Goal: Check status: Check status

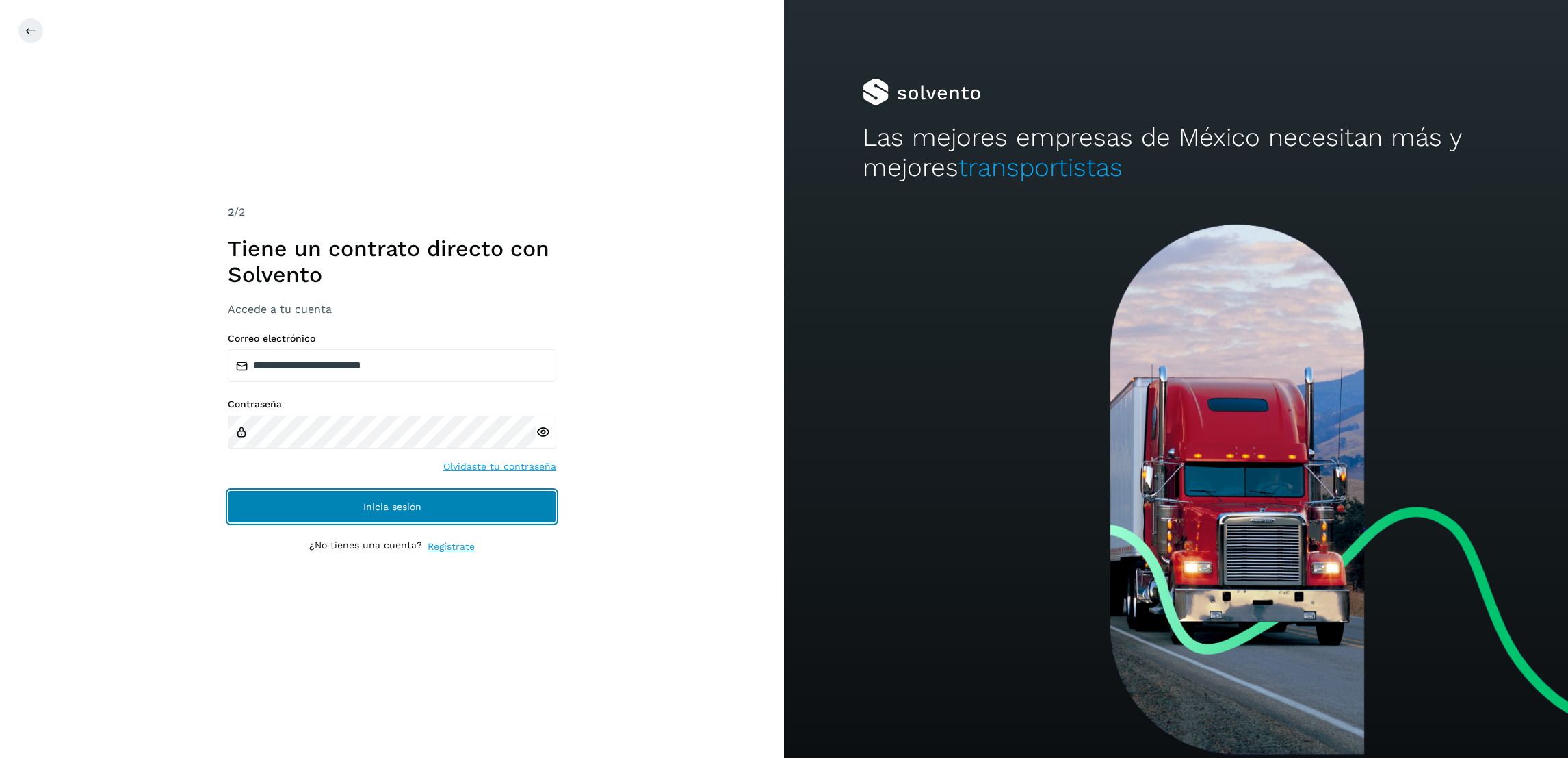
click at [338, 500] on button "Inicia sesión" at bounding box center [392, 506] width 328 height 32
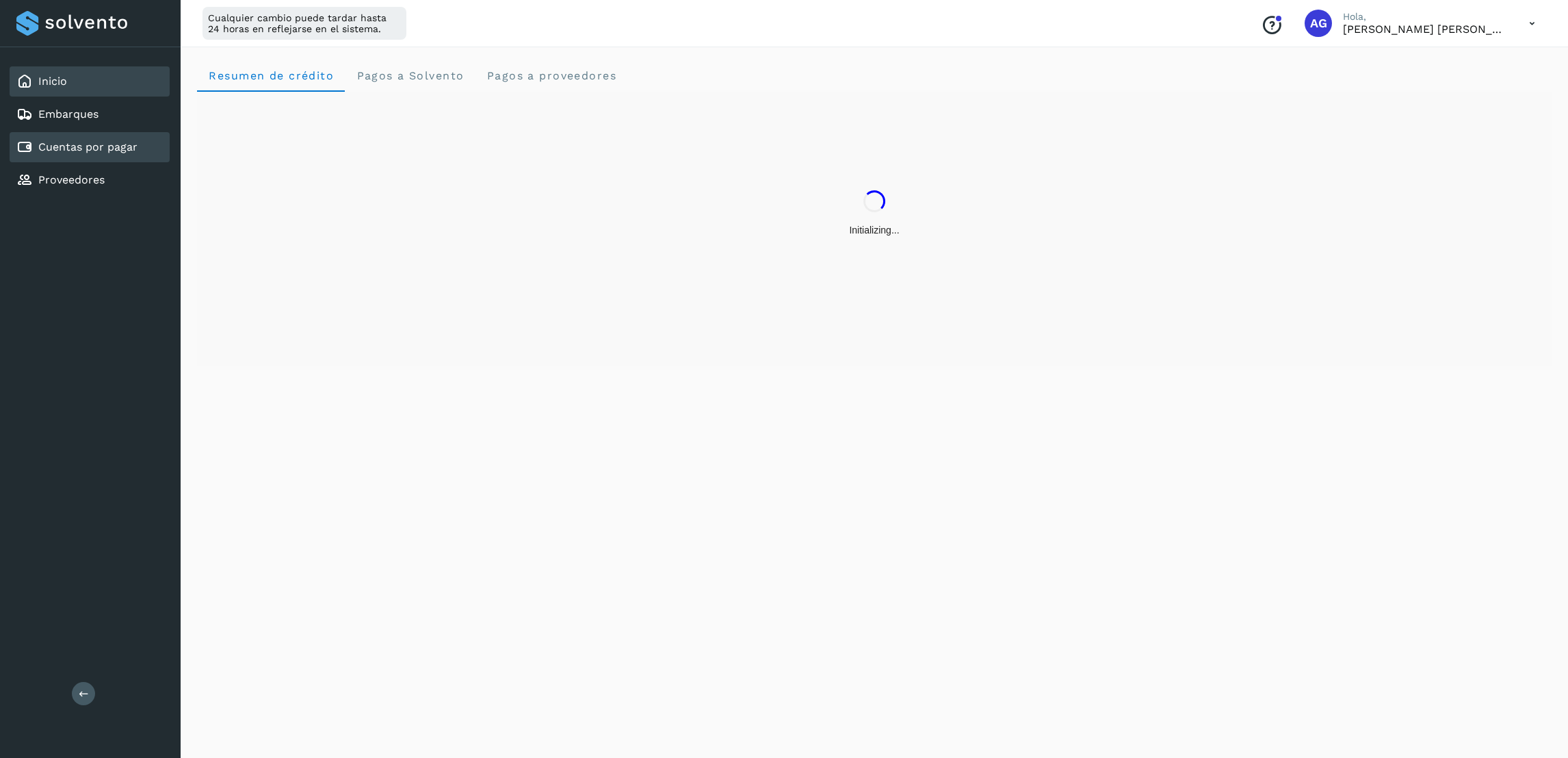
drag, startPoint x: 120, startPoint y: 149, endPoint x: 143, endPoint y: 149, distance: 23.0
click at [120, 149] on link "Cuentas por pagar" at bounding box center [88, 146] width 99 height 13
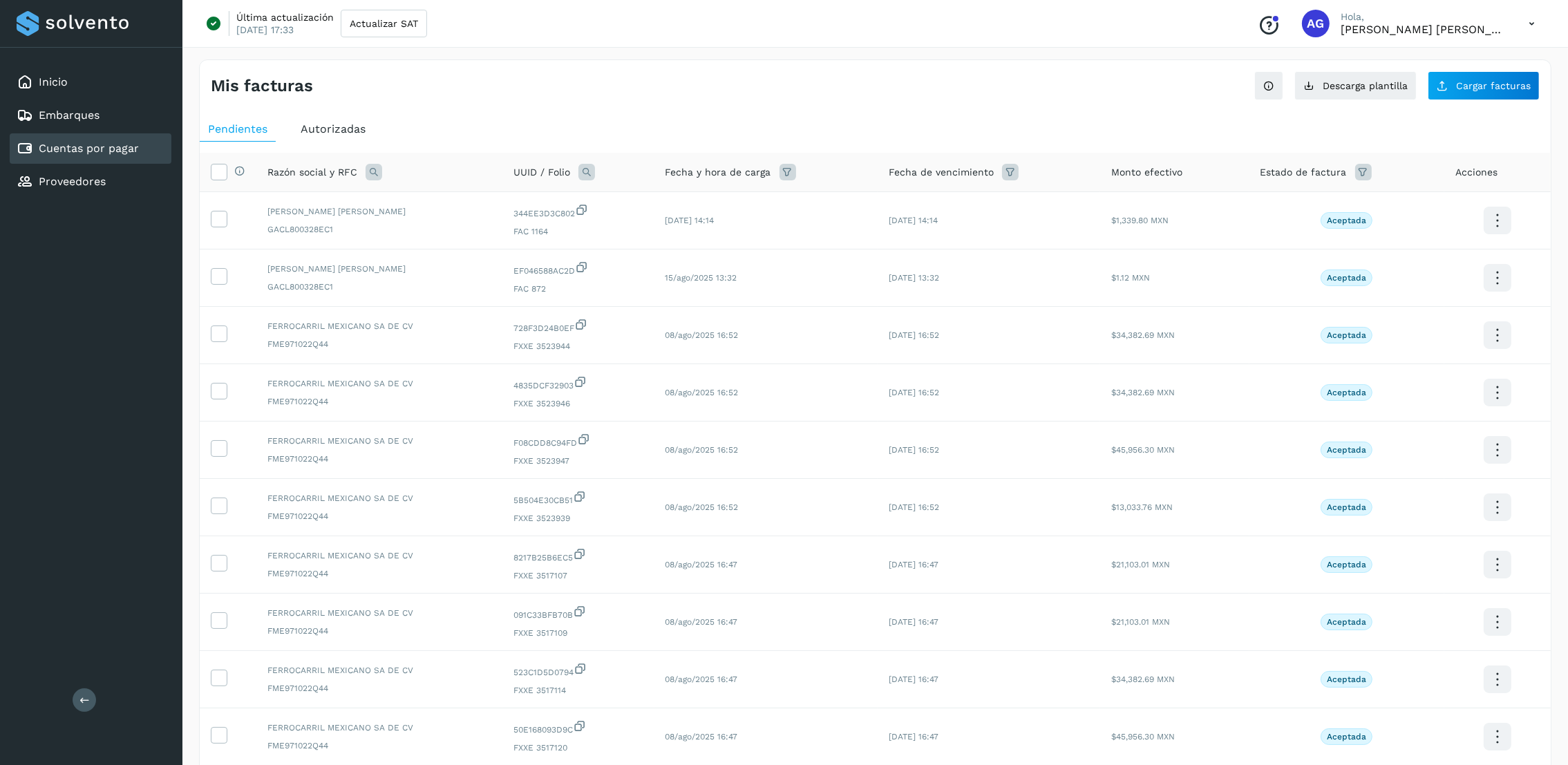
click at [345, 131] on span "Autorizadas" at bounding box center [333, 128] width 65 height 13
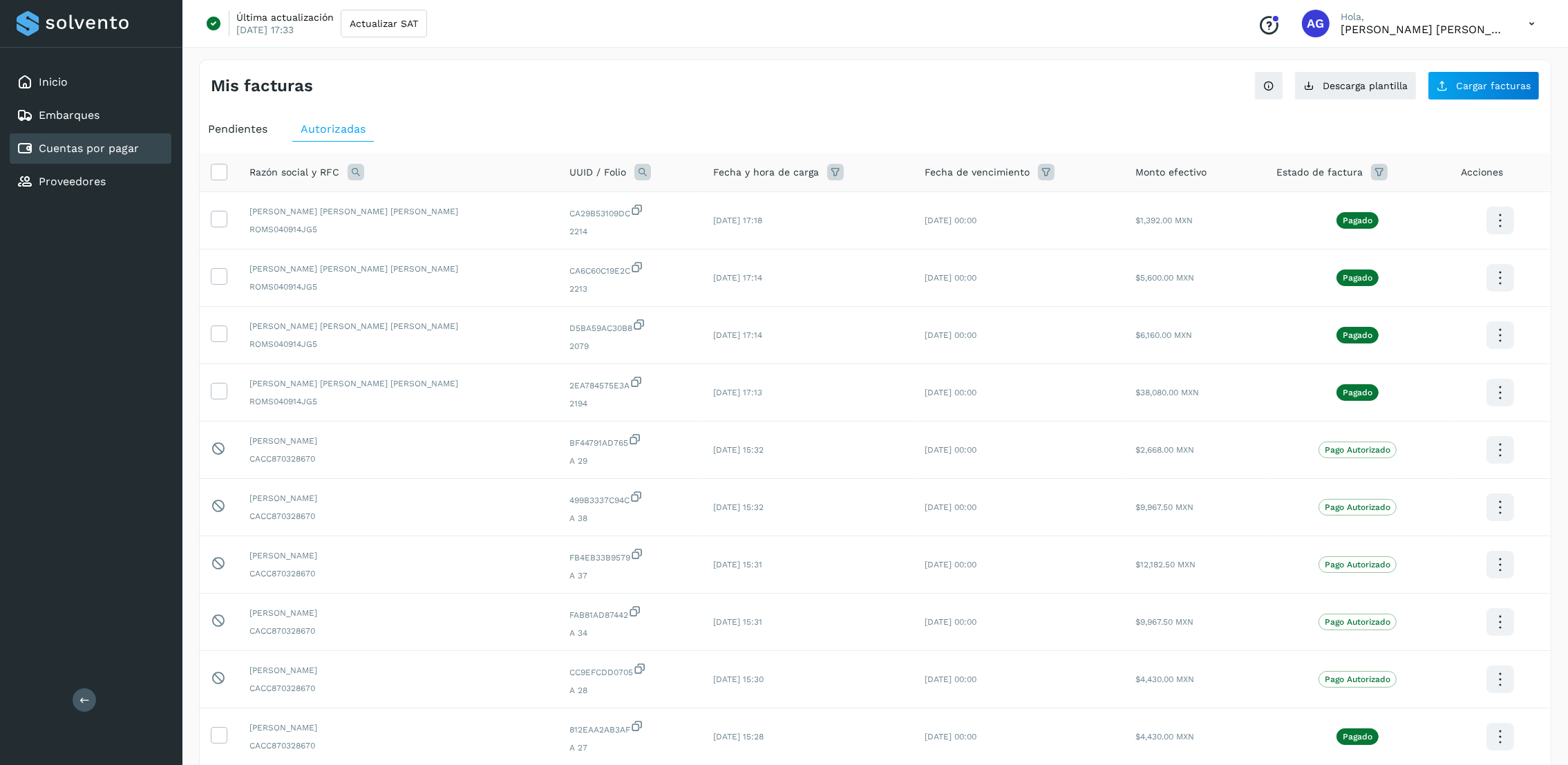
click at [345, 168] on div "Razón social y RFC" at bounding box center [398, 172] width 298 height 16
click at [1487, 448] on icon at bounding box center [1501, 450] width 33 height 33
click at [1445, 436] on button "Ver Detalle" at bounding box center [1430, 436] width 164 height 27
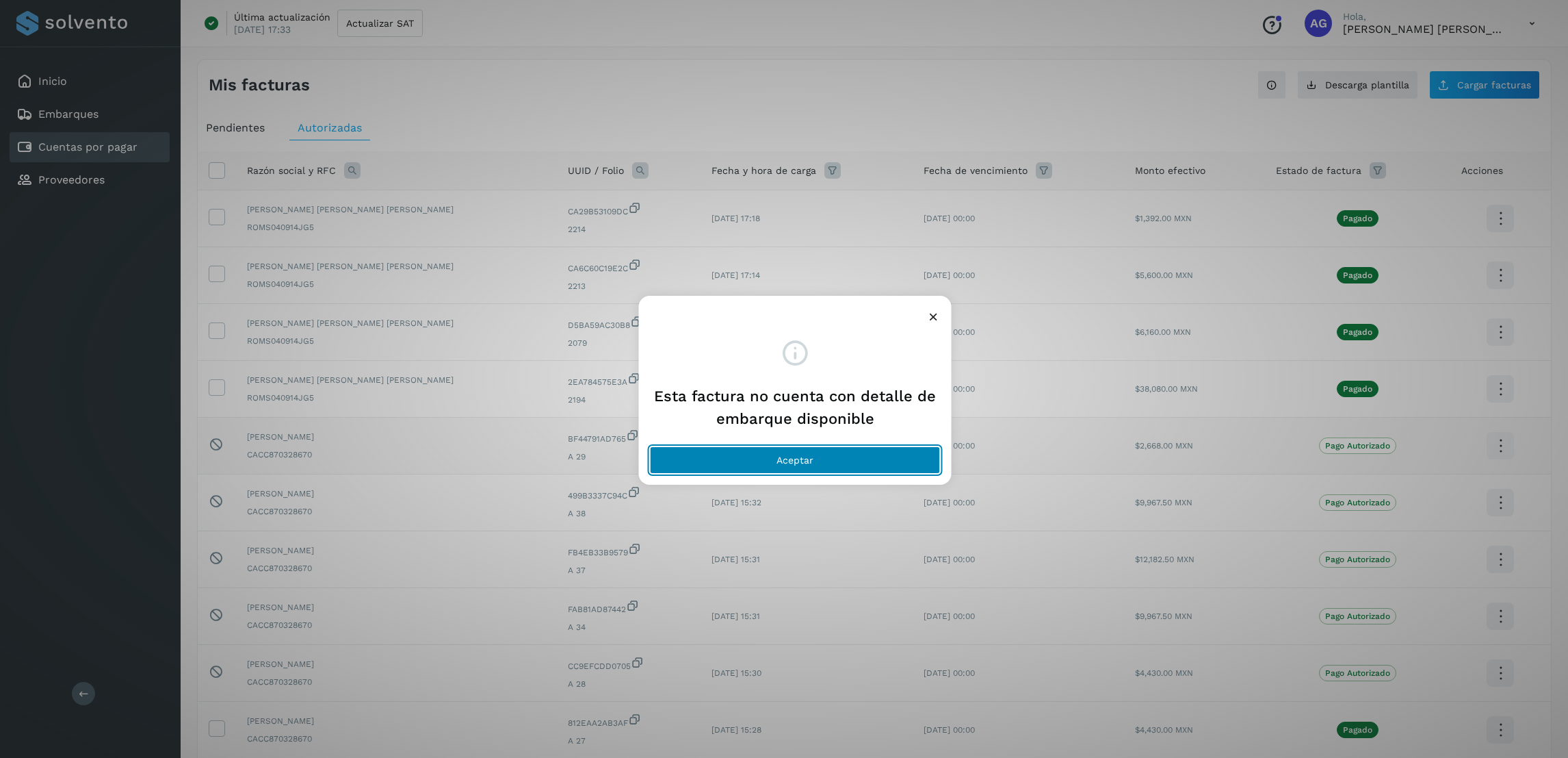
click at [814, 460] on button "Aceptar" at bounding box center [795, 459] width 291 height 27
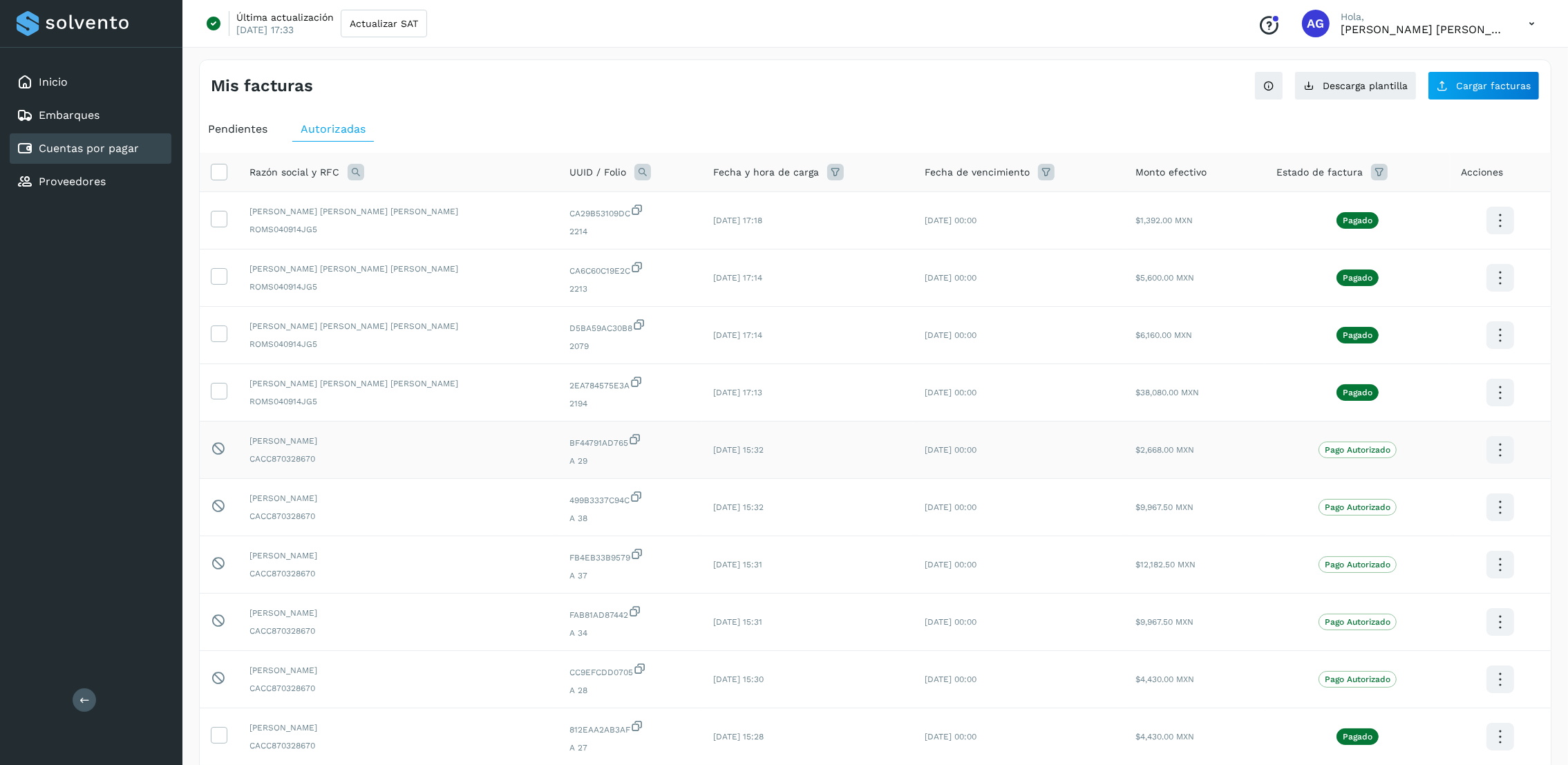
click at [343, 174] on div "Razón social y RFC" at bounding box center [398, 172] width 298 height 16
click at [351, 176] on icon at bounding box center [355, 172] width 16 height 16
click at [405, 232] on input "text" at bounding box center [446, 230] width 170 height 22
type input "*****"
click at [473, 264] on span "Buscar" at bounding box center [481, 266] width 27 height 13
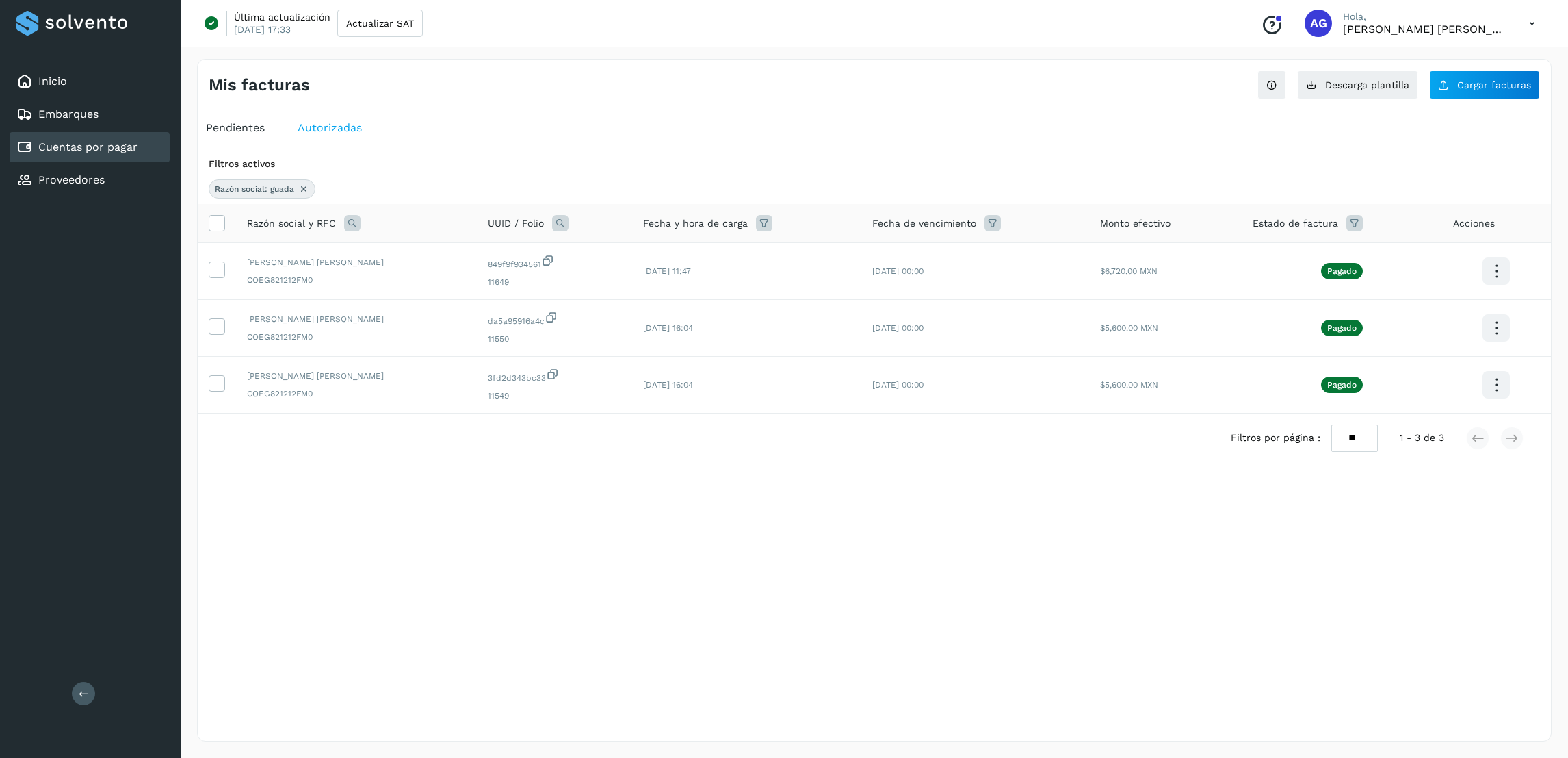
click at [226, 130] on span "Pendientes" at bounding box center [235, 127] width 59 height 13
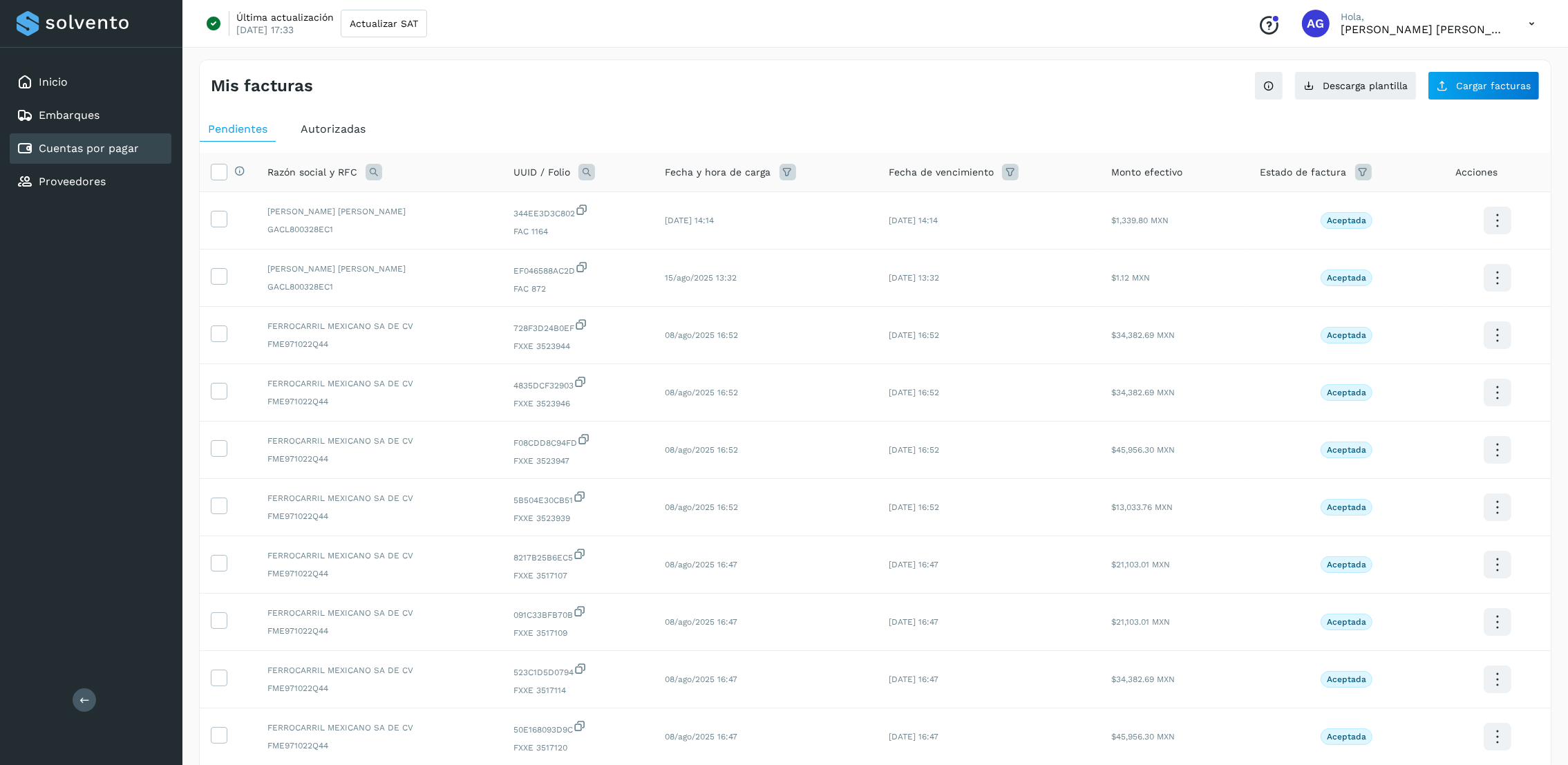
click at [373, 169] on icon at bounding box center [374, 172] width 16 height 16
click at [417, 229] on input "text" at bounding box center [464, 230] width 170 height 22
type input "*****"
click at [477, 262] on button "Buscar" at bounding box center [498, 266] width 101 height 27
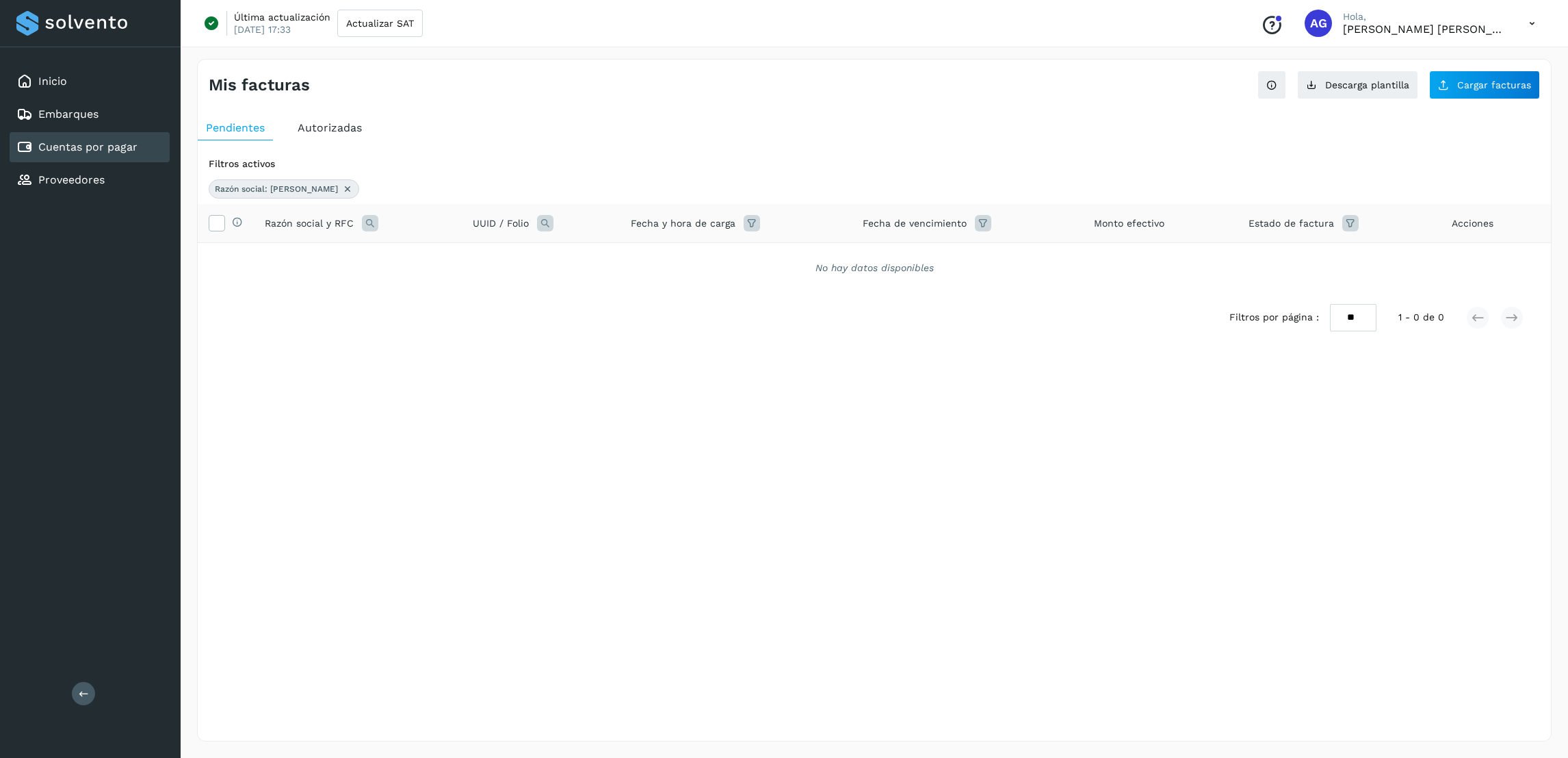
click at [325, 124] on span "Autorizadas" at bounding box center [329, 127] width 64 height 13
